Goal: Task Accomplishment & Management: Use online tool/utility

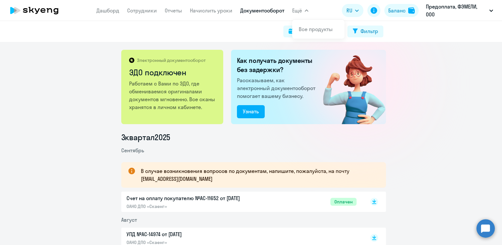
click at [223, 14] on app-menu-item-link "Начислить уроки" at bounding box center [211, 11] width 43 height 8
click at [220, 12] on link "Начислить уроки" at bounding box center [211, 10] width 43 height 7
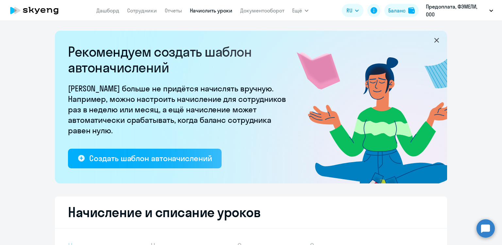
select select "10"
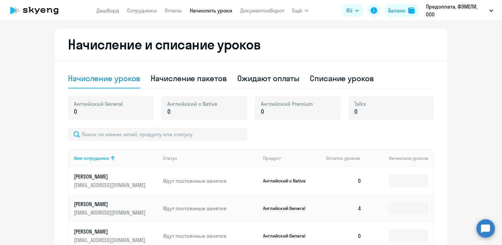
scroll to position [167, 0]
click at [193, 72] on div "Начисление пакетов" at bounding box center [189, 79] width 76 height 20
select select "10"
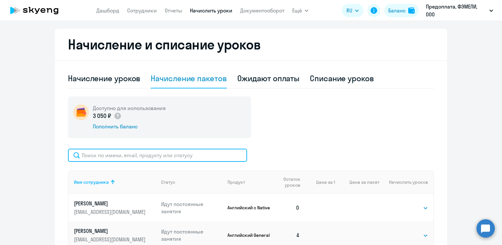
click at [136, 156] on input "text" at bounding box center [157, 154] width 179 height 13
type input "л"
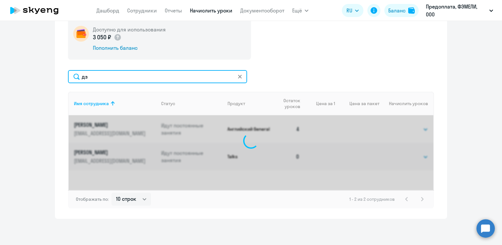
type input "д"
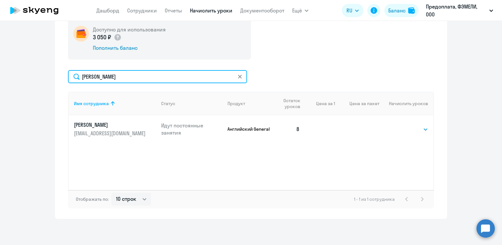
type input "[PERSON_NAME]"
